Goal: Communication & Community: Answer question/provide support

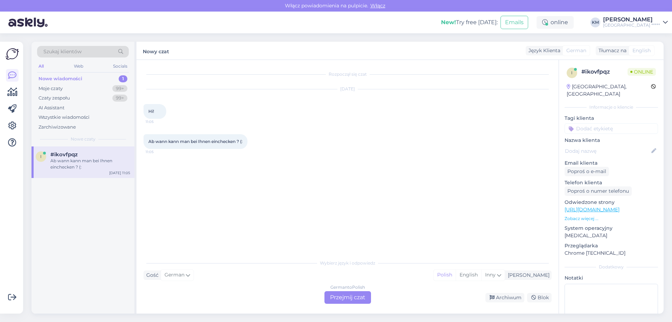
click at [349, 289] on div "German to Polish" at bounding box center [347, 287] width 35 height 6
click at [349, 295] on div "German to Polish Przejmij czat" at bounding box center [347, 297] width 47 height 13
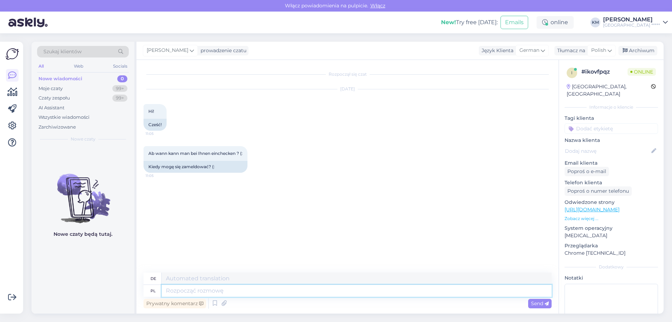
click at [230, 286] on textarea at bounding box center [357, 290] width 390 height 12
type textarea "Dzień dobr"
type textarea "Tag"
type textarea "Dzień dobry, doba h"
type textarea "Guten Morgen, Tag"
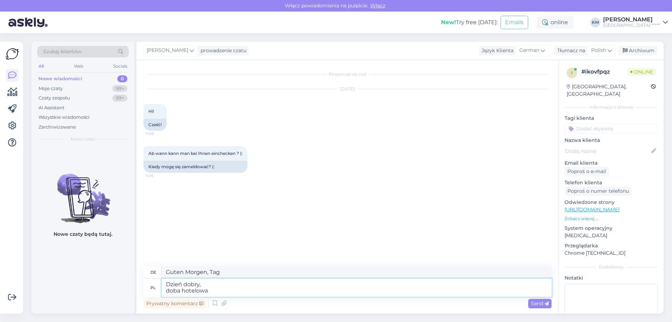
type textarea "Dzień dobry, doba hotelowa r"
type textarea "Guten Morgen, Hoteltag"
type textarea "Dzień dobry, doba hotelowa rozpoczyna si"
type textarea "Guten Morgen, der Hoteltag beginnt"
type textarea "Dzień dobry, doba hotelowa rozpoczyna się og"
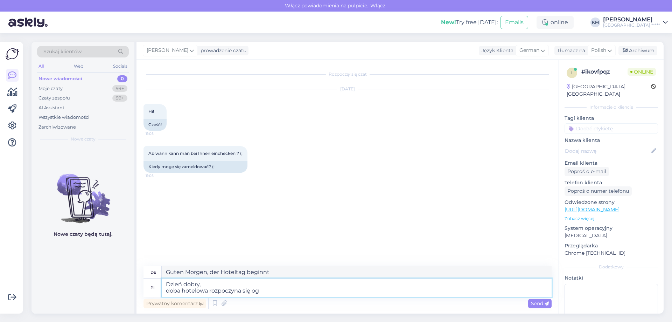
type textarea "Guten Morgen, der Hoteltag beginnt um"
type textarea "Dzień dobry, doba hotelowa rozpoczyna się o od"
type textarea "Guten Morgen, Hoteltag beginnt um"
type textarea "Dzień dobry, doba hotelowa rozpoczyna się o godzinie 15:00"
type textarea "Guten Morgen, Hoteltag beginnt um 15:00 Uhr."
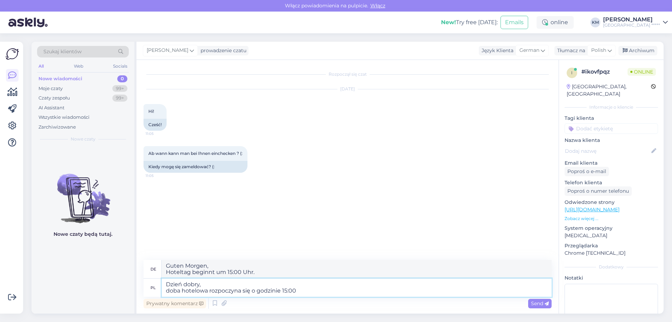
type textarea "Dzień dobry, doba hotelowa rozpoczyna się o godzinie 15:00 :"
type textarea "Guten Morgen, -in beginnt um 15:00 Uhr."
type textarea "Dzień dobry, doba hotelowa rozpoczyna się o godzinie 15:00 :)"
type textarea "Guten Morgen, Hoteltag beginnt um 15:00 Uhr :)"
type textarea "Dzień dobry, doba hotelowa rozpoczyna się o godzinie 15:00 :)"
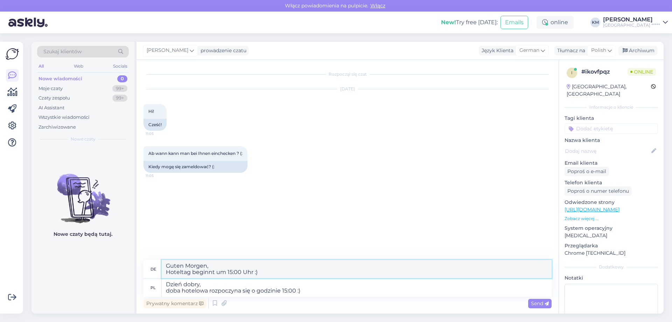
drag, startPoint x: 260, startPoint y: 274, endPoint x: 147, endPoint y: 260, distance: 114.5
click at [147, 260] on div "de Guten Morgen, Hoteltag beginnt um 15:00 Uhr :)" at bounding box center [347, 269] width 408 height 19
click at [191, 266] on textarea "Guten Morgen, Hoteltag beginnt um 15:00 Uhr :)" at bounding box center [357, 269] width 390 height 18
type textarea "Guten Tag, Hoteltag beginnt um 15:00 Uhr :)"
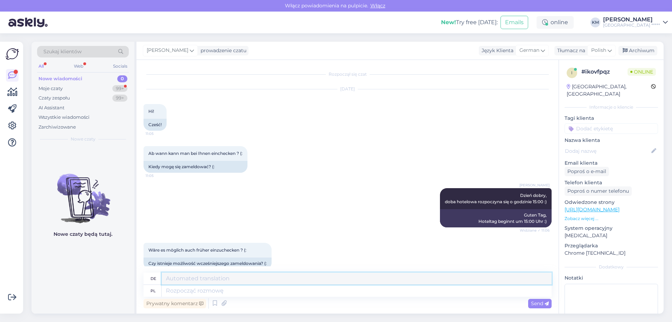
scroll to position [11, 0]
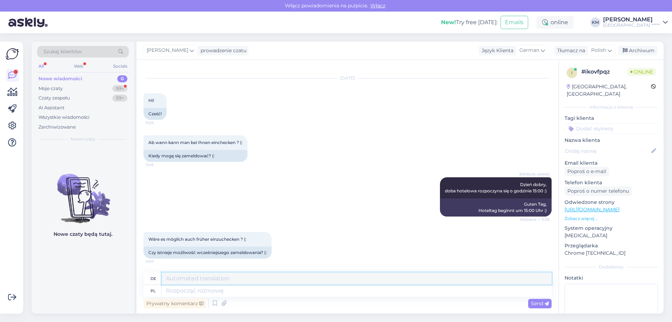
click at [299, 283] on textarea at bounding box center [357, 278] width 390 height 12
click at [299, 290] on textarea at bounding box center [357, 290] width 390 height 12
type textarea "W"
type textarea "IN"
type textarea "W"
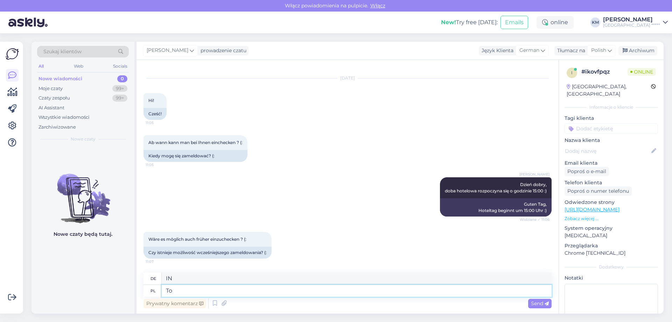
type textarea "To z"
type textarea "Das"
type textarea "To zależy do"
type textarea "Es kommt darauf an"
type textarea "To zależy do dos"
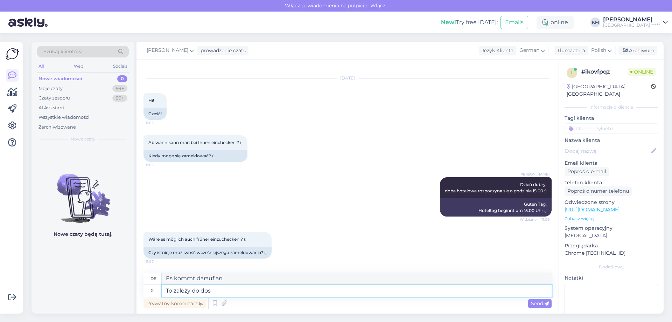
type textarea "Es hängt davon ab"
type textarea "To zależy od"
type textarea "Es kommt darauf an"
type textarea "To zależy od"
type textarea "Es hängt davon ab"
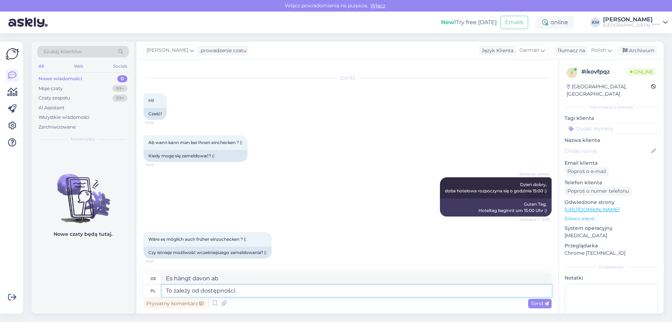
type textarea "To zależy od dostępności. M"
type textarea "Dies hängt von der Verfügbarkeit ab."
type textarea "To zależy od dostępności. Możecie Pa"
type textarea "Es hängt von der Verfügbarkeit ab. Sie können"
type textarea "To zależy od dostępności. Możecie Państwo prz"
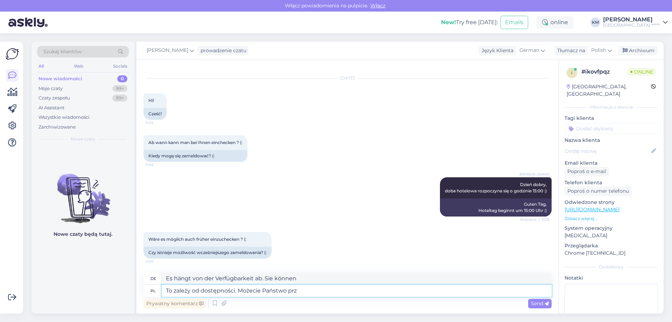
type textarea "Dies ist abhängig von der Verfügbarkeit. Sie können"
type textarea "To zależy od dostępności. Możecie Państwo przyjechać wcz"
type textarea "Dies ist abhängig von der Verfügbarkeit. Sie können kommen"
type textarea "To zależy od dostępności. Możecie Państwo przyjechać wcześniej i z"
type textarea "Dies gilt vorbehaltlich der Verfügbarkeit. Sie können auch früher anreisen."
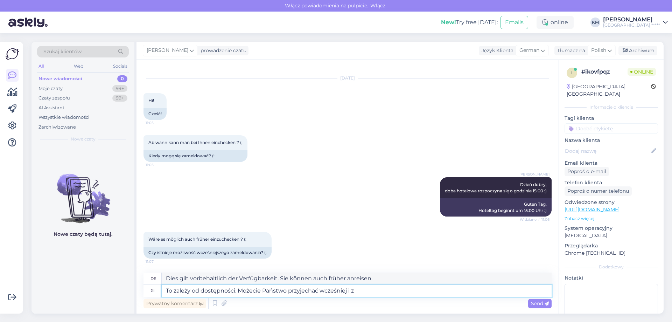
type textarea "To zależy od dostępności. Możecie Państwo przyjechać wcześniej i zg"
type textarea "Dies ist abhängig von der Verfügbarkeit. Sie können früher anreisen und"
type textarea "To zależy od dostępności. Możecie Państwo przyjechać wcześniej i zgłosić si"
type textarea "Dies ist abhängig von der Verfügbarkeit. Sie können früher anreisen und sich an…"
type textarea "To zależy od dostępności. Możecie Państwo przyjechać wcześniej i zgłosić się na…"
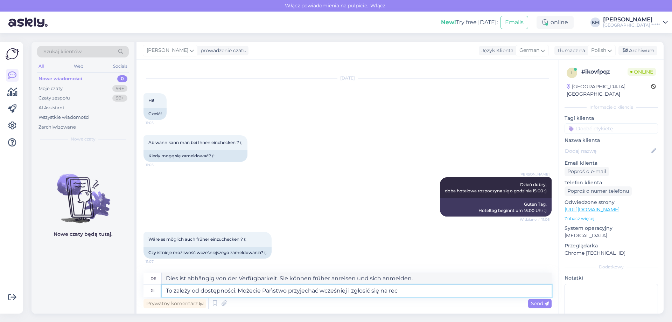
type textarea "Dies ist abhängig von der Verfügbarkeit. Sie können frühzeitig anreisen und sic…"
type textarea "To zależy od dostępności. Możecie Państwo przyjechać wcześniej i zgłosić się na…"
type textarea "Dies ist abhängig von der Verfügbarkeit. Sie können früher anreisen und an der …"
type textarea "To zależy od dostępności. Możecie Państwo przyjechać wcześniej i zgłosić się na…"
type textarea "Dies gilt vorbehaltlich der Verfügbarkeit. Sie können früher anreisen und an de…"
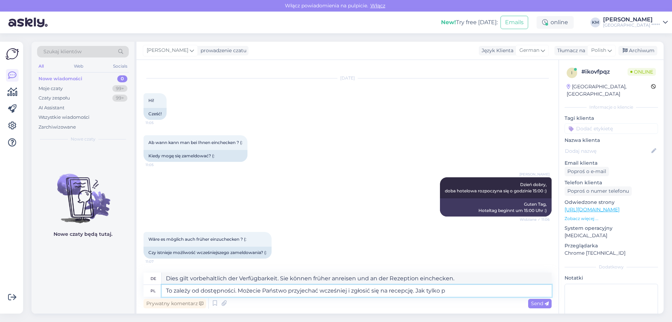
type textarea "To zależy od dostępności. Możecie Państwo przyjechać wcześniej i zgłosić się na…"
type textarea "Dies ist abhängig von der Verfügbarkeit. Sie können früher anreisen und sich an…"
type textarea "To zależy od dostępności. Możecie Państwo przyjechać wcześniej i zgłosić się na…"
type textarea "Dies ist abhängig von der Verfügbarkeit. Sie können früher anreisen und an der …"
type textarea "To zależy od dostępności. Możecie Państwo przyjechać wcześniej i zgłosić się na…"
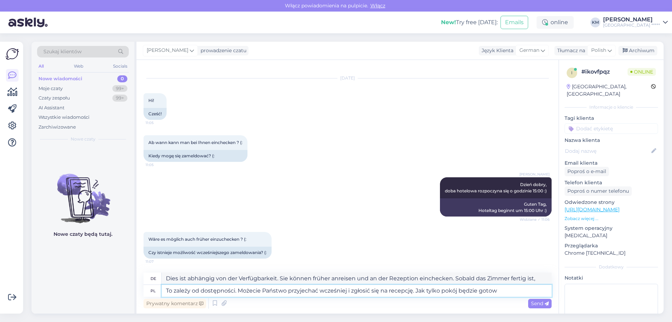
type textarea "Dies ist abhängig von der Verfügbarkeit. Sie können früher anreisen und sich an…"
type textarea "To zależy od dostępności. Możecie Państwo przyjechać wcześniej i zgłosić się na…"
type textarea "Dies gilt vorbehaltlich der Verfügbarkeit. Sie können früher anreisen und sich …"
type textarea "To zależy od dostępności. Możecie Państwo przyjechać wcześniej i zgłosić się na…"
type textarea "Dies ist abhängig von der Verfügbarkeit. Sie können früher anreisen und sich an…"
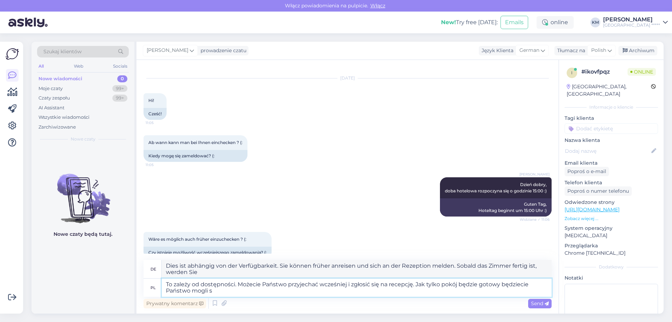
type textarea "To zależy od dostępności. Możecie Państwo przyjechać wcześniej i zgłosić się na…"
type textarea "Dies gilt vorbehaltlich der Verfügbarkeit. Sie können früher anreisen und sich …"
type textarea "To zależy od dostępności. Możecie Państwo przyjechać wcześniej i zgłosić się na…"
type textarea "Dies gilt vorbehaltlich der Verfügbarkeit. Sie können früher anreisen und sich …"
drag, startPoint x: 248, startPoint y: 275, endPoint x: 162, endPoint y: 267, distance: 86.1
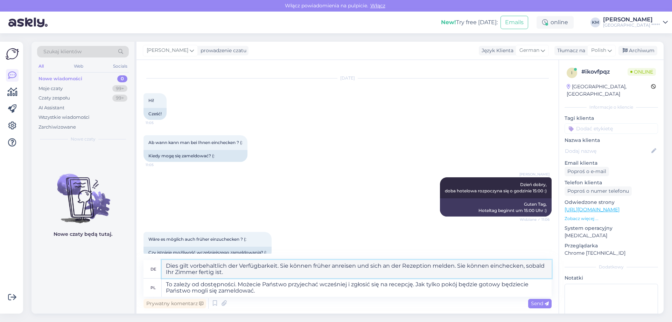
click at [162, 267] on textarea "Dies gilt vorbehaltlich der Verfügbarkeit. Sie können früher anreisen und sich …" at bounding box center [357, 269] width 390 height 18
click at [269, 272] on textarea "Dies gilt vorbehaltlich der Verfügbarkeit. Sie können früher anreisen und sich …" at bounding box center [357, 269] width 390 height 18
drag, startPoint x: 389, startPoint y: 275, endPoint x: 455, endPoint y: 264, distance: 66.5
click at [455, 264] on textarea "Dies gilt vorbehaltlich der Verfügbarkeit. Sie können früher anreisen und sich …" at bounding box center [357, 269] width 390 height 18
click at [461, 269] on textarea "Dies gilt vorbehaltlich der Verfügbarkeit. Sie können früher anreisen und sich …" at bounding box center [357, 269] width 390 height 18
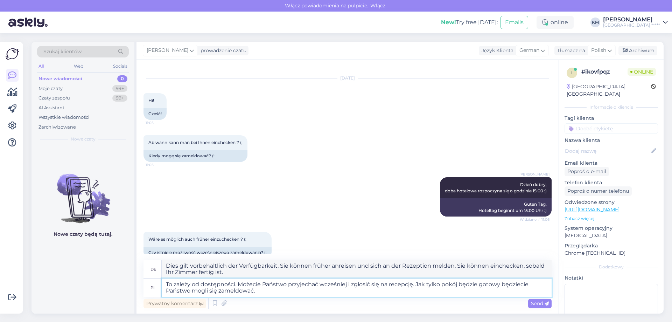
drag, startPoint x: 415, startPoint y: 284, endPoint x: 459, endPoint y: 296, distance: 45.7
click at [459, 298] on div "de Dies gilt vorbehaltlich der Verfügbarkeit. Sie können früher anreisen und si…" at bounding box center [347, 285] width 408 height 50
paste textarea "eśli pokój będzie gotowy umożliwmy wcześniejsze zameldowanie"
type textarea "To zależy od dostępności. Możecie Państwo przyjechać wcześniej i zgłosić się na…"
type textarea "Dies ist abhängig von der Verfügbarkeit. Sie können früher anreisen und sich an…"
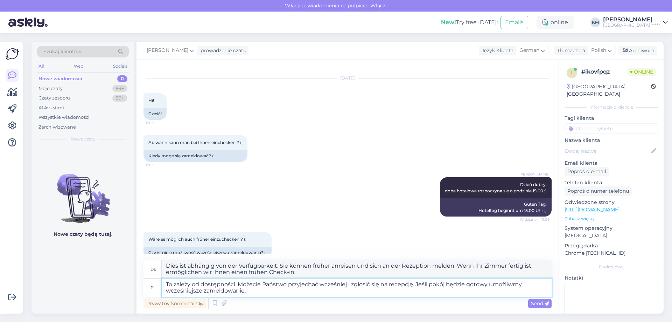
type textarea "To zależy od dostępności. Możecie Państwo przyjechać wcześniej i zgłosić się na…"
type textarea "Dies ist abhängig von der Verfügbarkeit. Sie können früher anreisen und sich an…"
drag, startPoint x: 315, startPoint y: 274, endPoint x: 121, endPoint y: 254, distance: 194.5
drag, startPoint x: 274, startPoint y: 271, endPoint x: 247, endPoint y: 133, distance: 140.6
click at [149, 255] on div "Rozpoczął się czat [DATE] Hi! 11:05 Cześć! Ab wann kann man bei Ihnen einchecke…" at bounding box center [347, 186] width 422 height 253
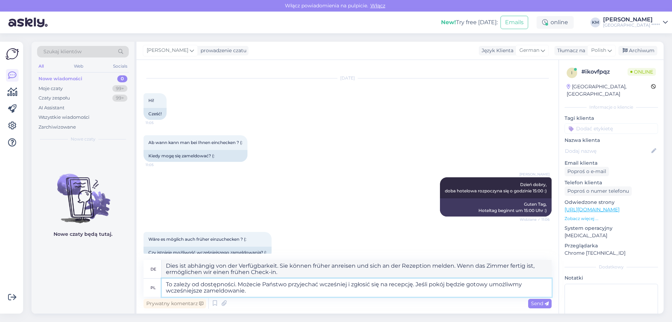
click at [427, 294] on textarea "To zależy od dostępności. Możecie Państwo przyjechać wcześniej i zgłosić się na…" at bounding box center [357, 287] width 390 height 18
click at [540, 302] on span "Send" at bounding box center [540, 303] width 18 height 6
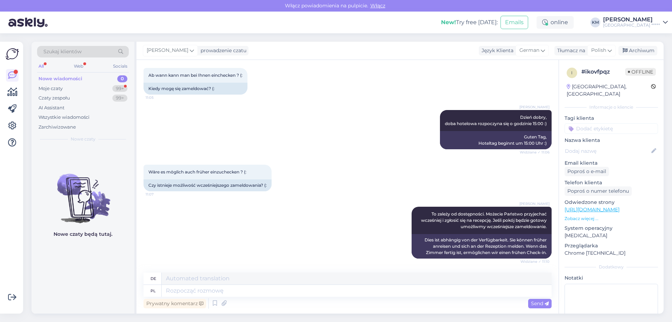
scroll to position [204, 0]
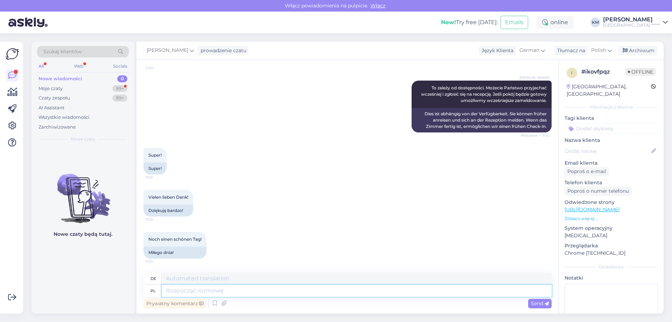
click at [190, 291] on textarea at bounding box center [357, 290] width 390 height 12
type textarea "W"
type textarea "Dziękuję i"
type textarea "Danke"
type textarea "Dziękuję i w"
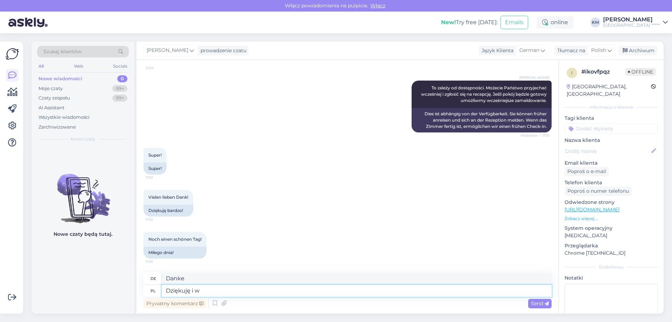
type textarea "Vielen Dank und"
type textarea "Dziękuję i wzajemnie. D"
type textarea "Vielen Dank und Ihnen auch."
type textarea "Dziękuję i wzajemnie. D"
type textarea "Vielen Dank und dir auch das Gleiche. D"
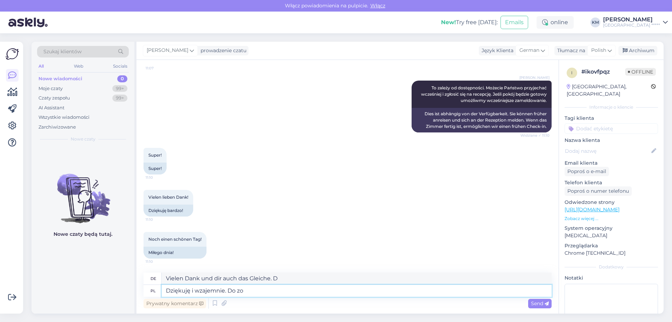
type textarea "Dziękuję i wzajemnie. Do zob"
type textarea "Vielen Dank und Ihnen auch das Gleiche."
type textarea "Dziękuję i wzajemnie. Do zobaczenia!"
type textarea "Vielen Dank und Ihnen auch. Bis bald!"
type textarea "Dziękuję i wzajemnie. Do zobaczenia!"
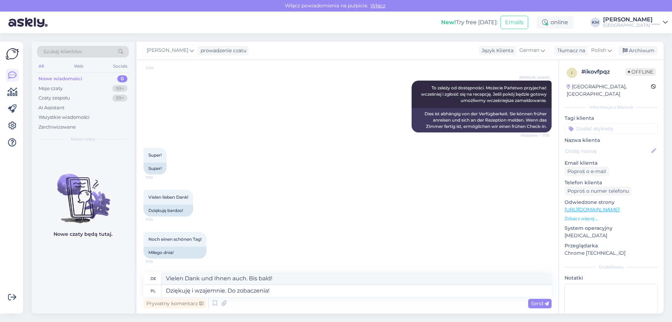
drag, startPoint x: 544, startPoint y: 301, endPoint x: 435, endPoint y: 271, distance: 113.8
click at [544, 301] on span "Send" at bounding box center [540, 303] width 18 height 6
